Goal: Information Seeking & Learning: Learn about a topic

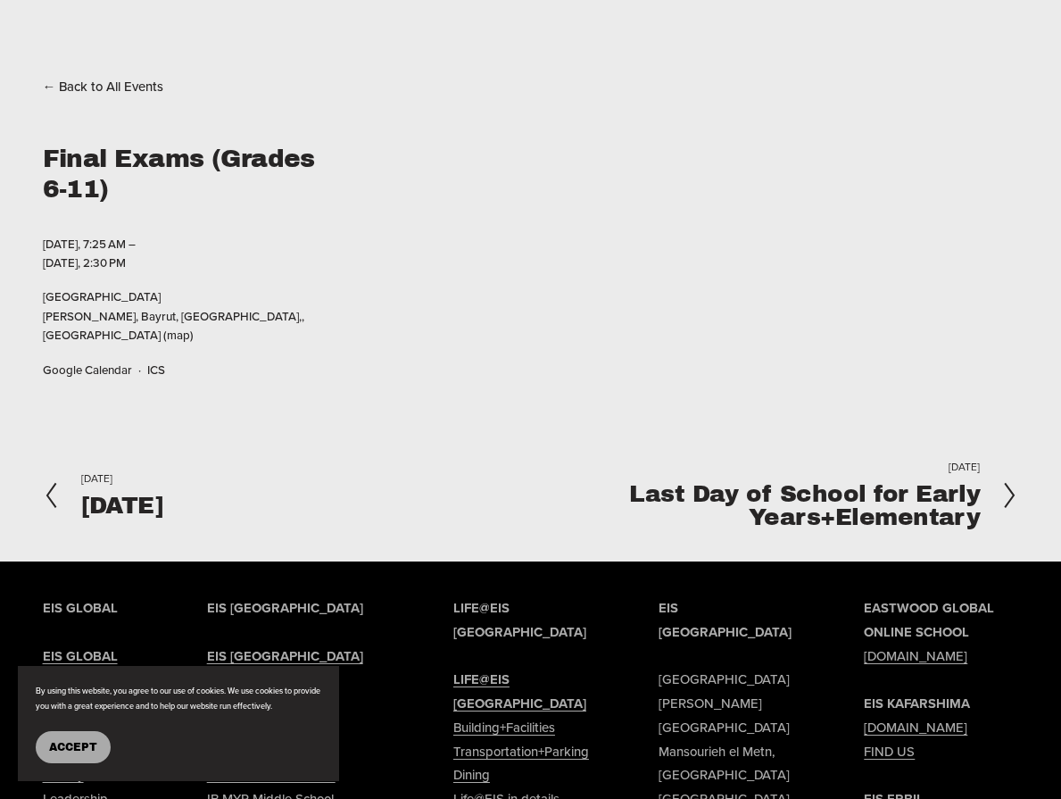
scroll to position [95, 0]
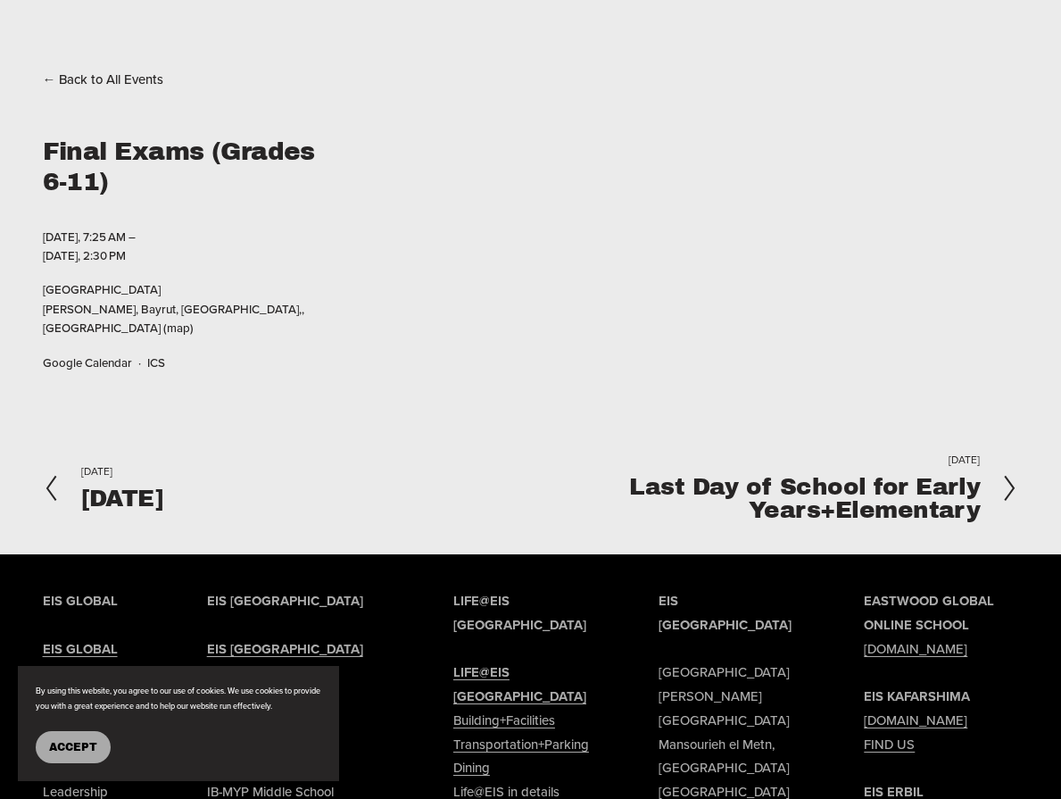
click at [520, 662] on strong "LIFE@EIS [GEOGRAPHIC_DATA]" at bounding box center [519, 683] width 133 height 43
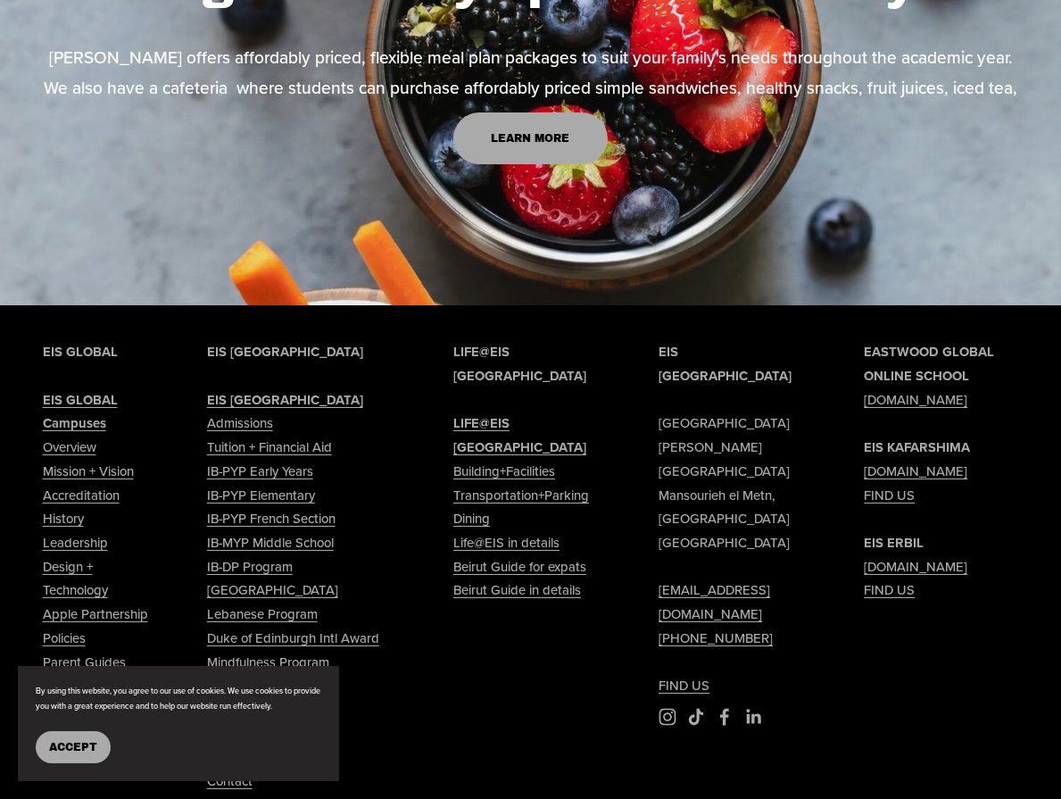
scroll to position [2577, 0]
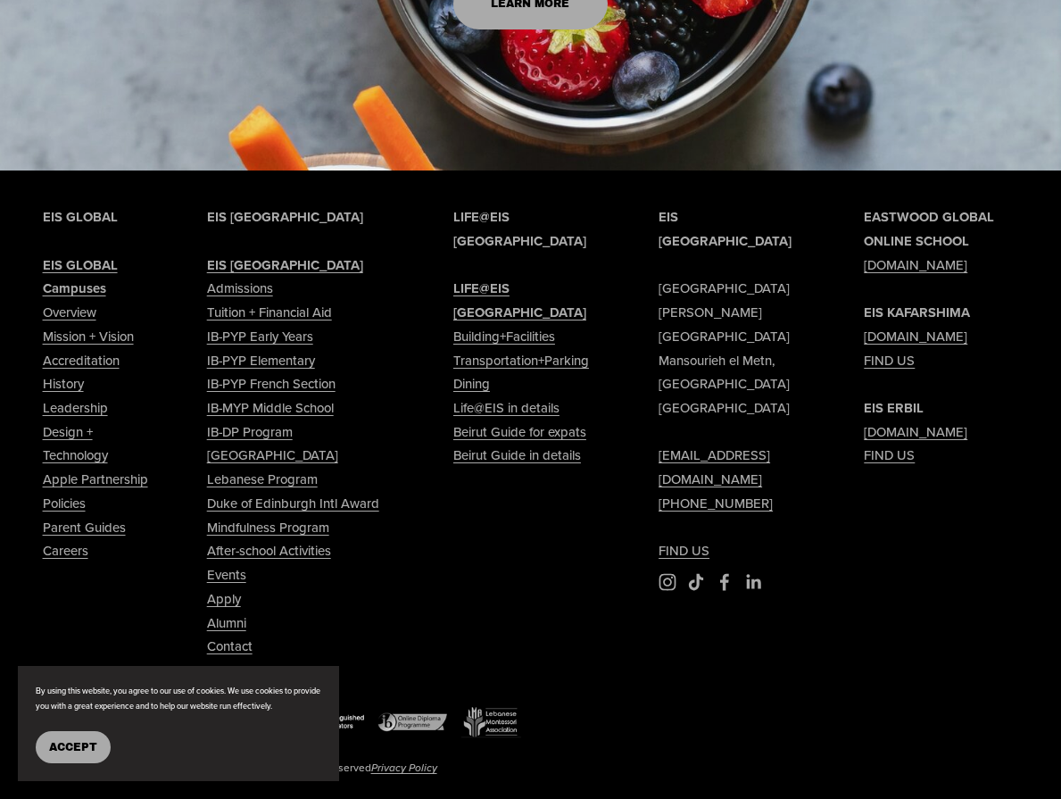
click at [231, 563] on link "Events" at bounding box center [226, 575] width 39 height 24
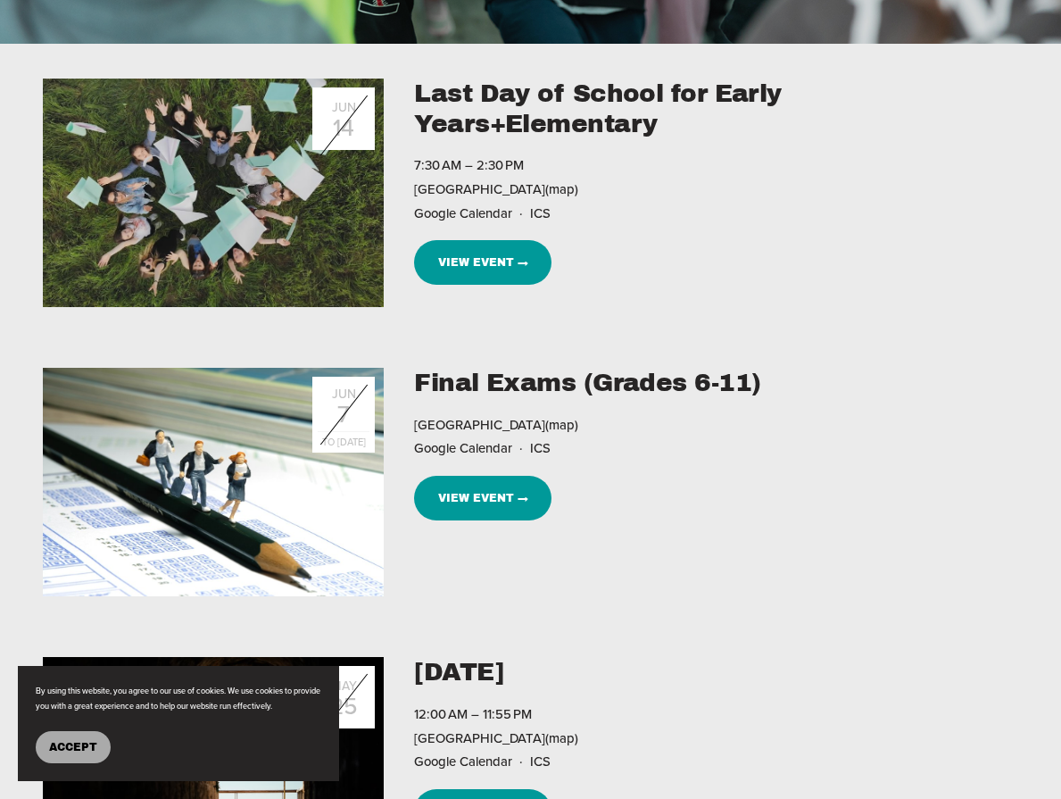
scroll to position [499, 0]
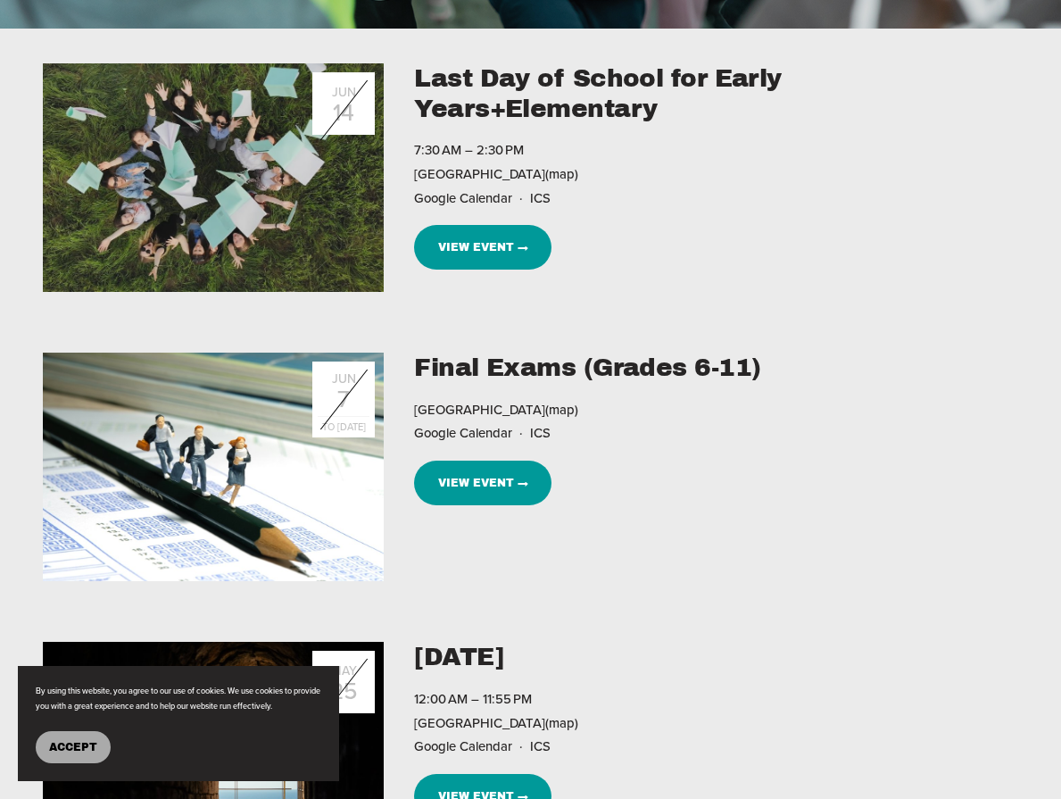
click at [452, 247] on link "View Event →" at bounding box center [482, 247] width 137 height 45
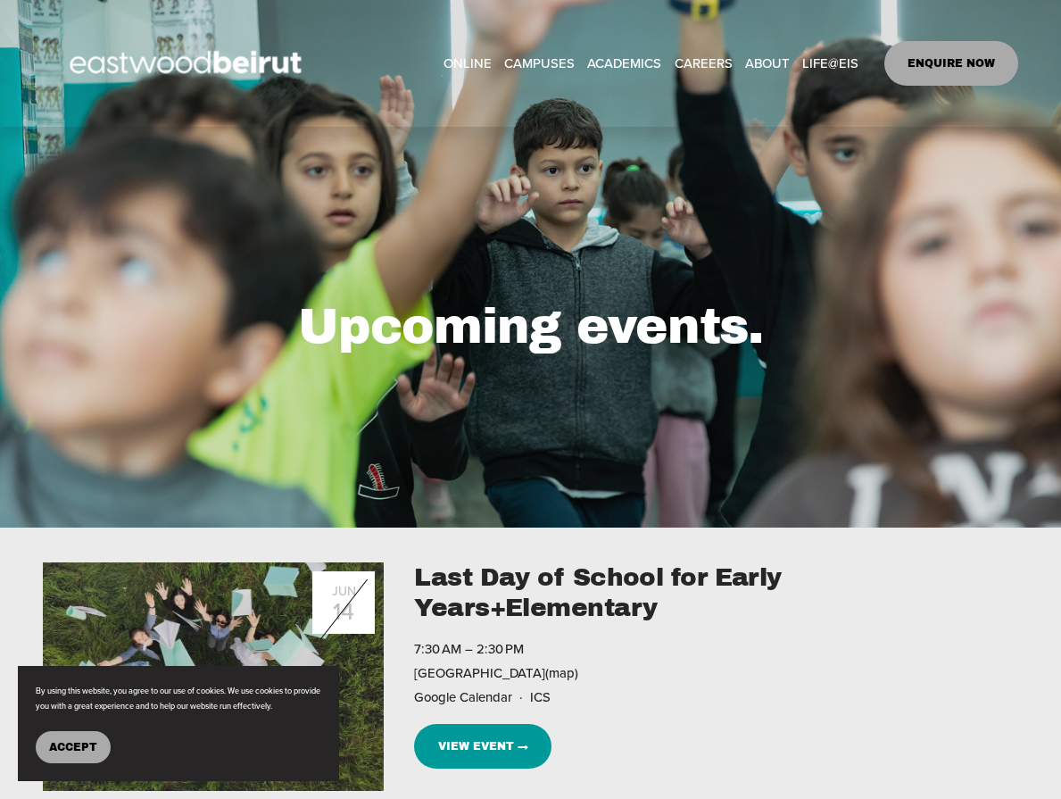
scroll to position [38, 0]
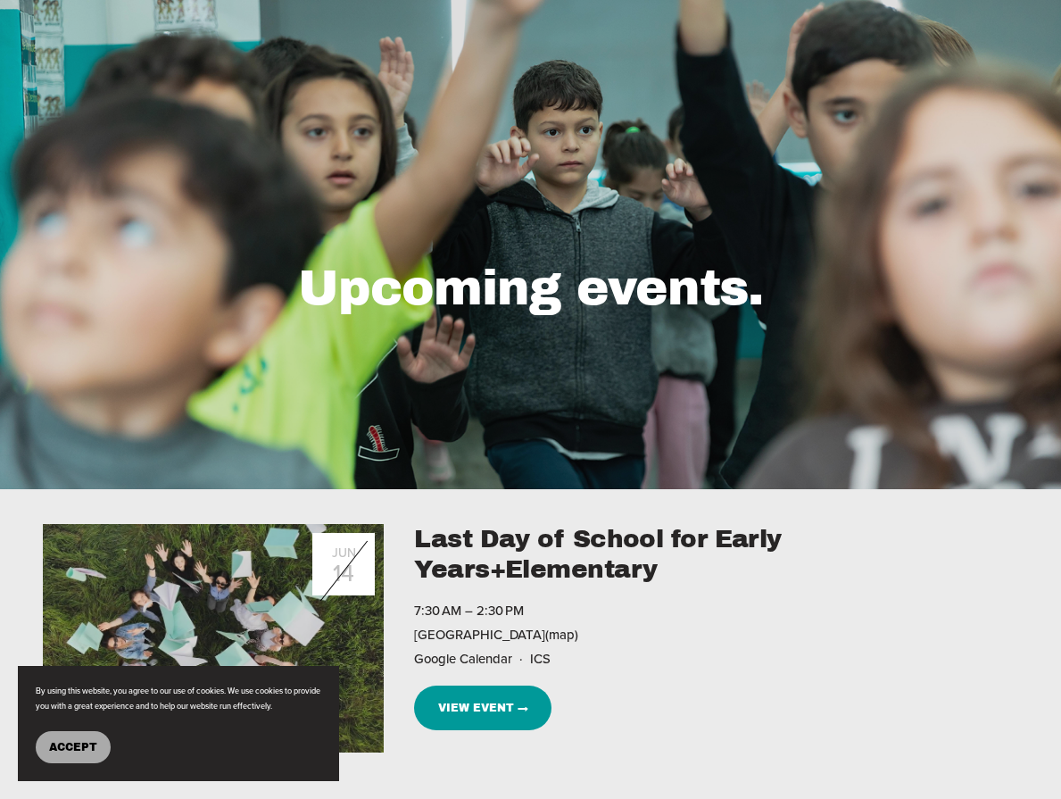
click at [81, 748] on span "Accept" at bounding box center [73, 747] width 48 height 12
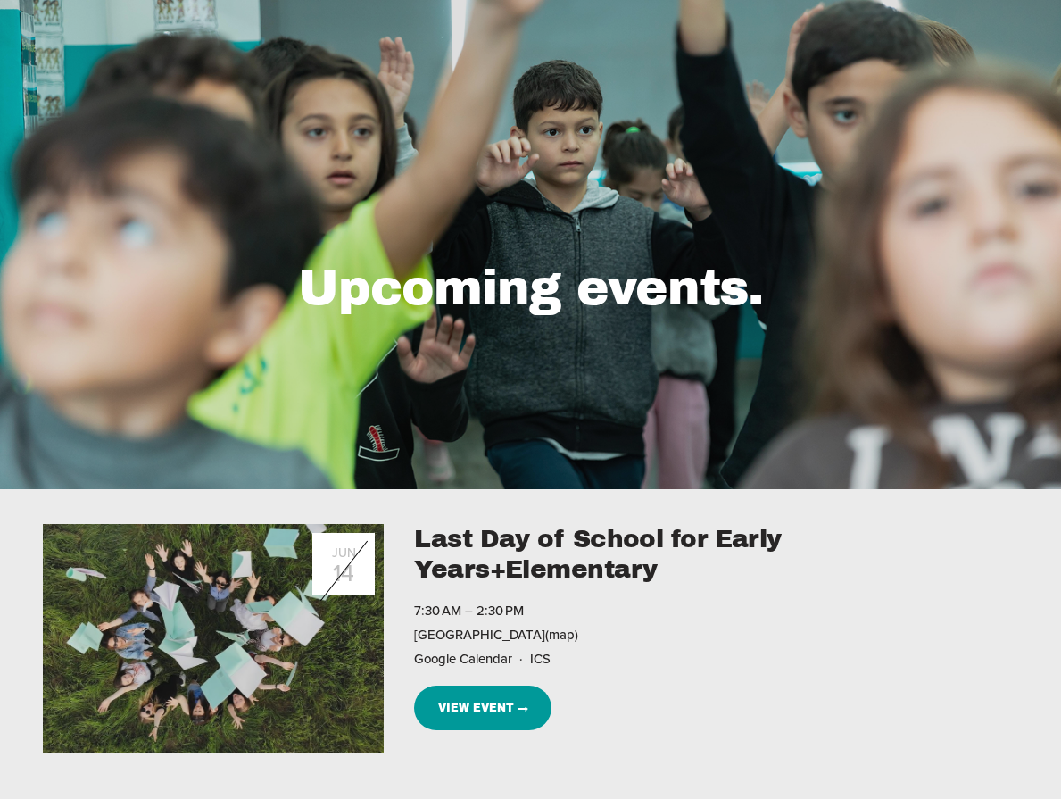
scroll to position [0, 0]
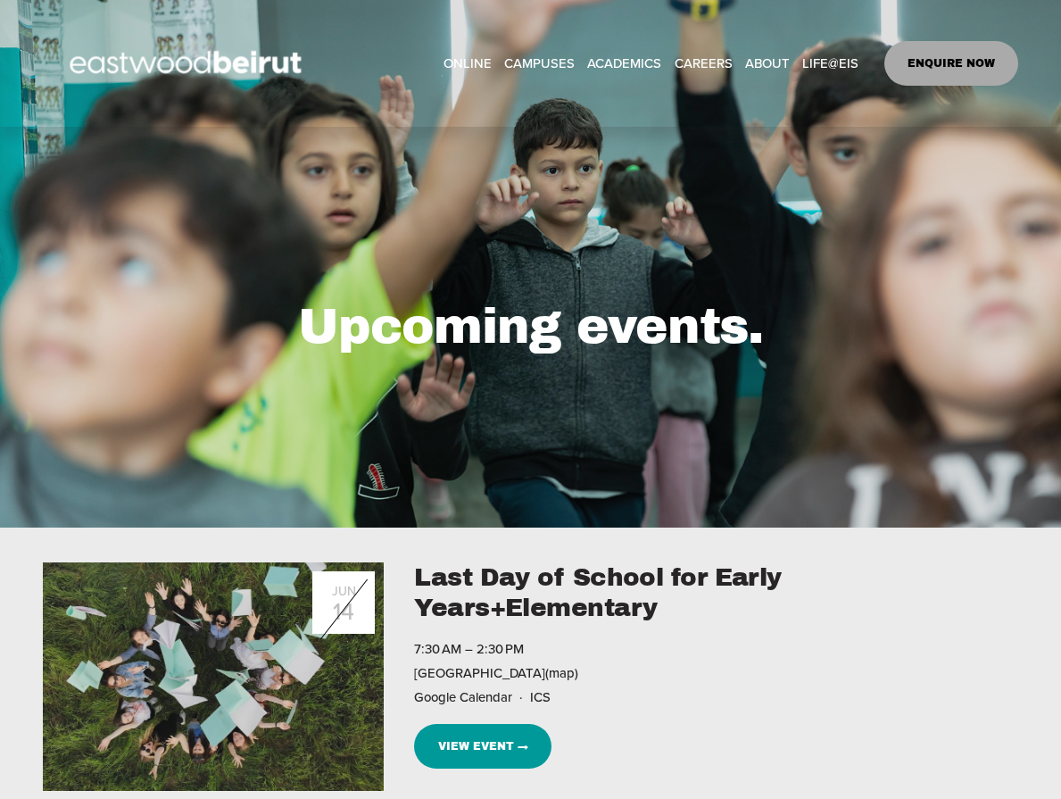
click at [506, 741] on link "View Event →" at bounding box center [482, 746] width 137 height 45
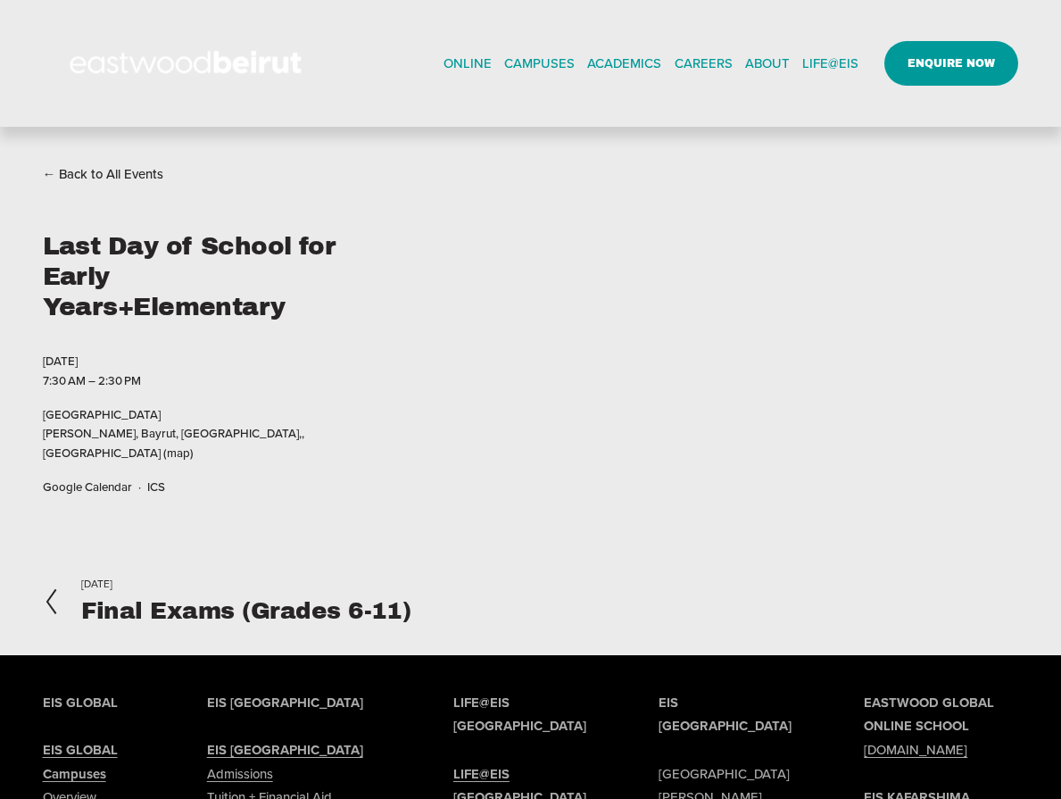
click at [131, 176] on link "Back to All Events" at bounding box center [103, 174] width 121 height 24
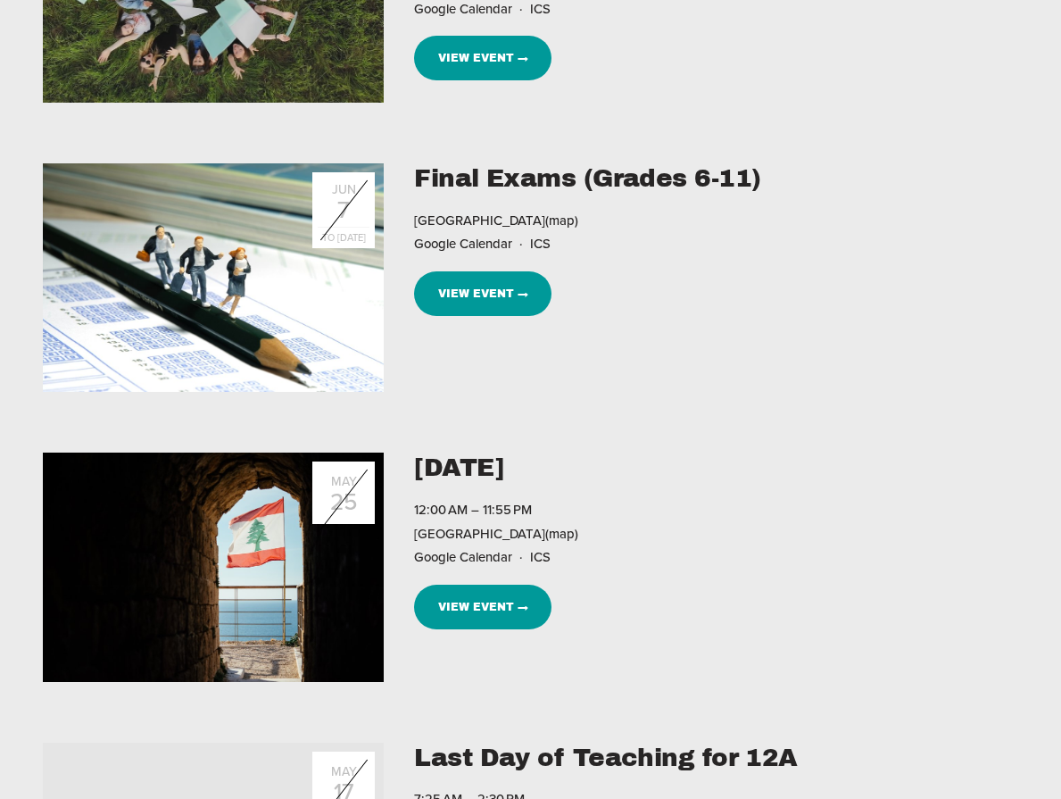
scroll to position [707, 0]
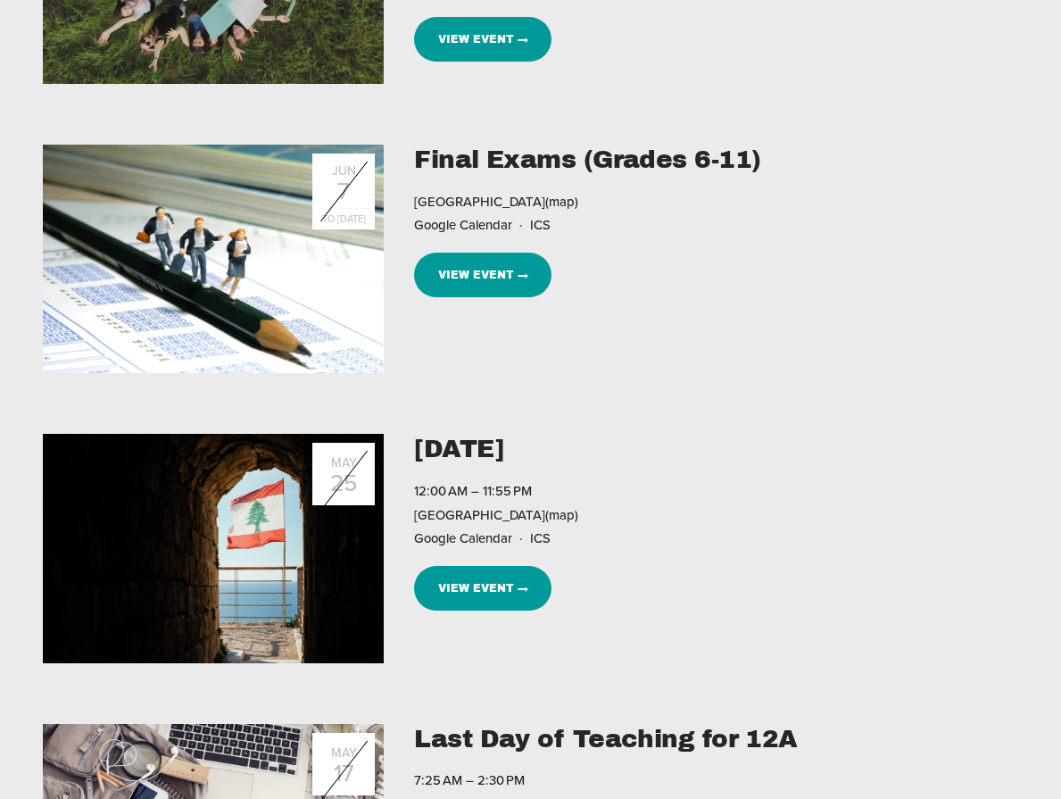
click at [481, 278] on link "View Event →" at bounding box center [482, 275] width 137 height 45
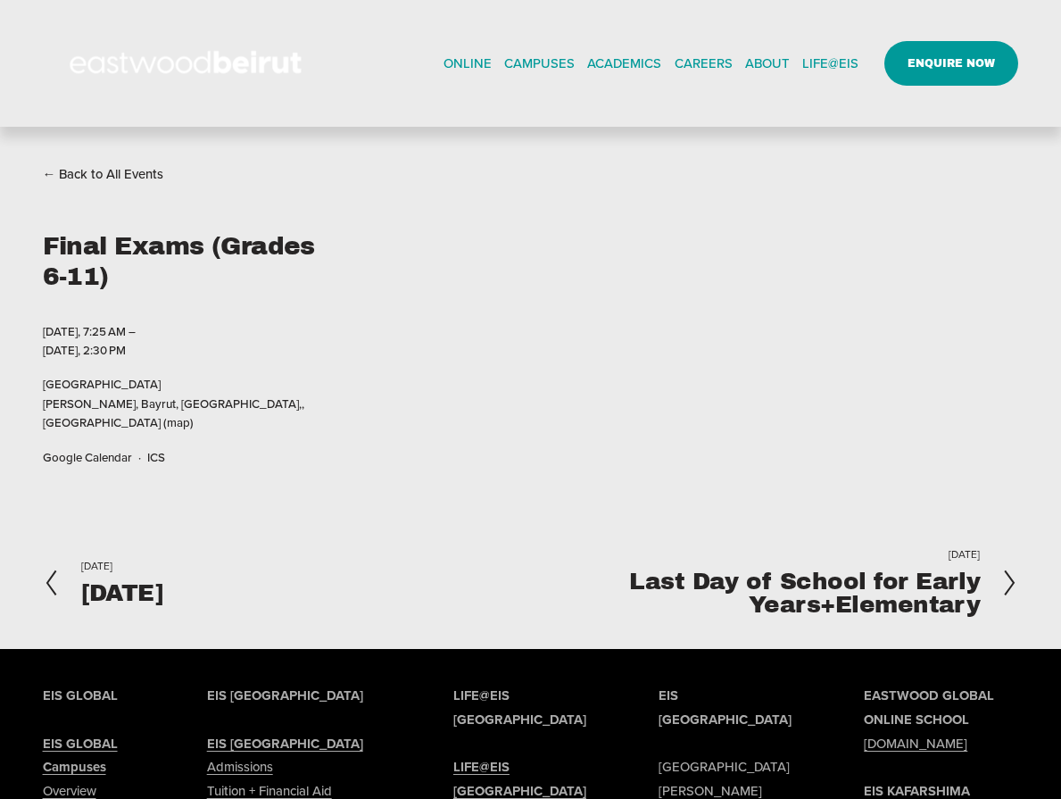
click at [89, 175] on link "Back to All Events" at bounding box center [103, 174] width 121 height 24
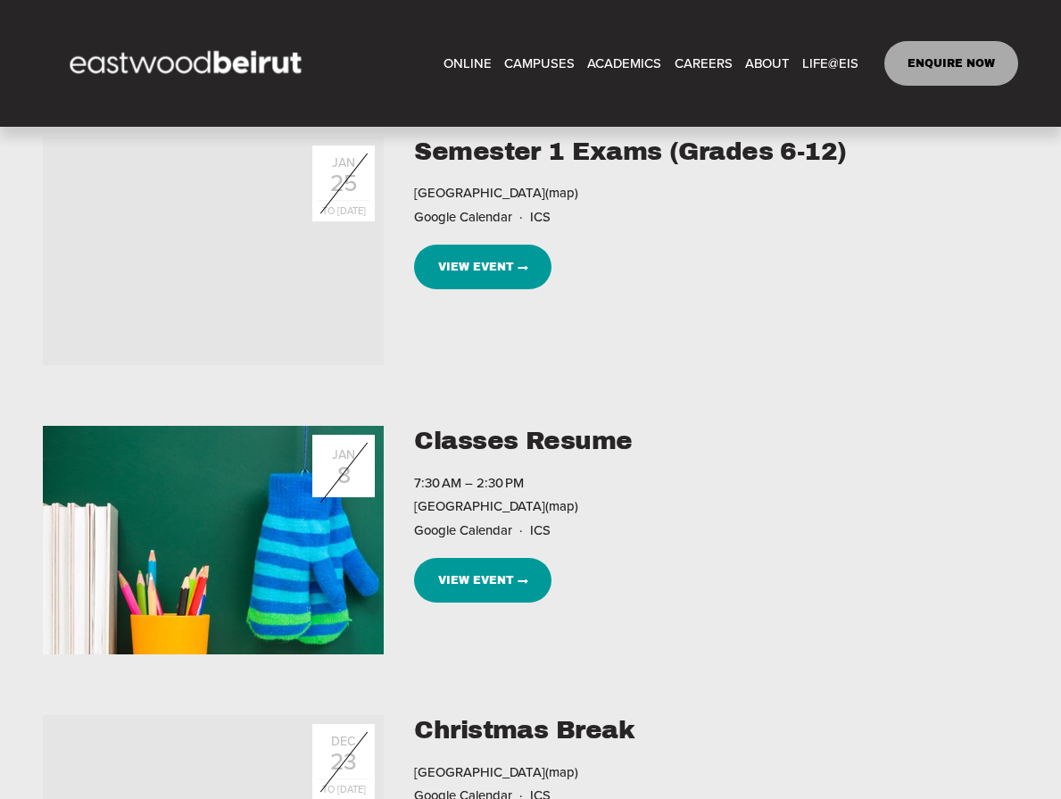
scroll to position [4640, 0]
